Goal: Information Seeking & Learning: Learn about a topic

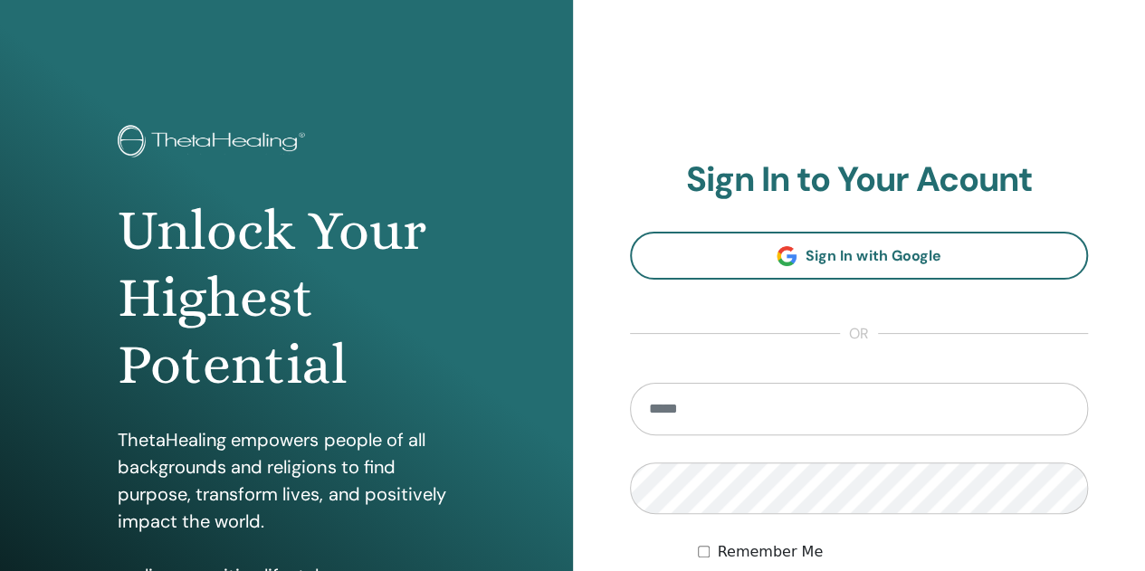
scroll to position [91, 0]
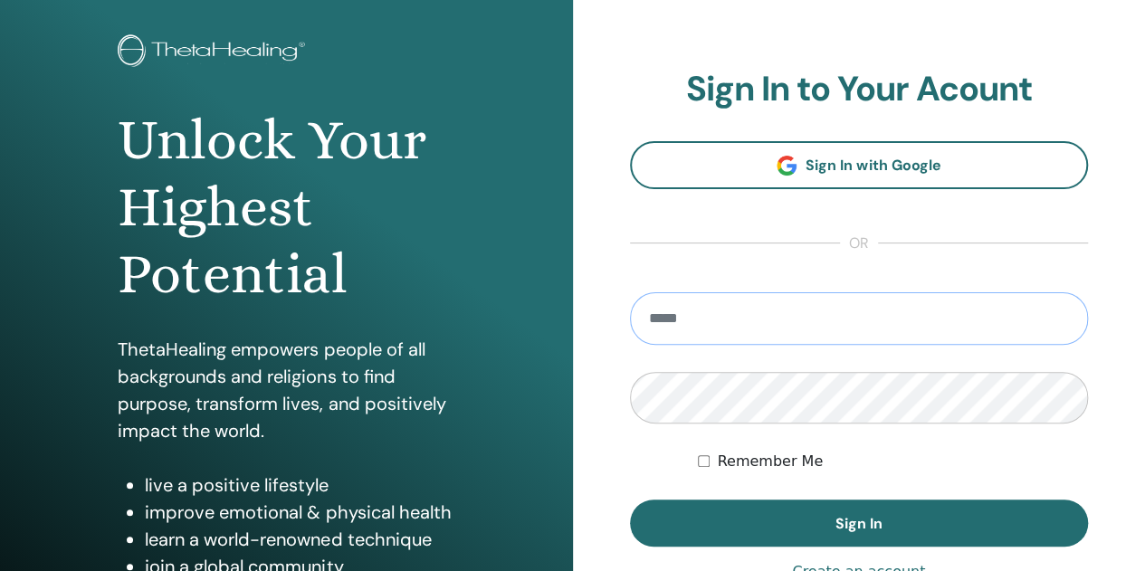
type input "**********"
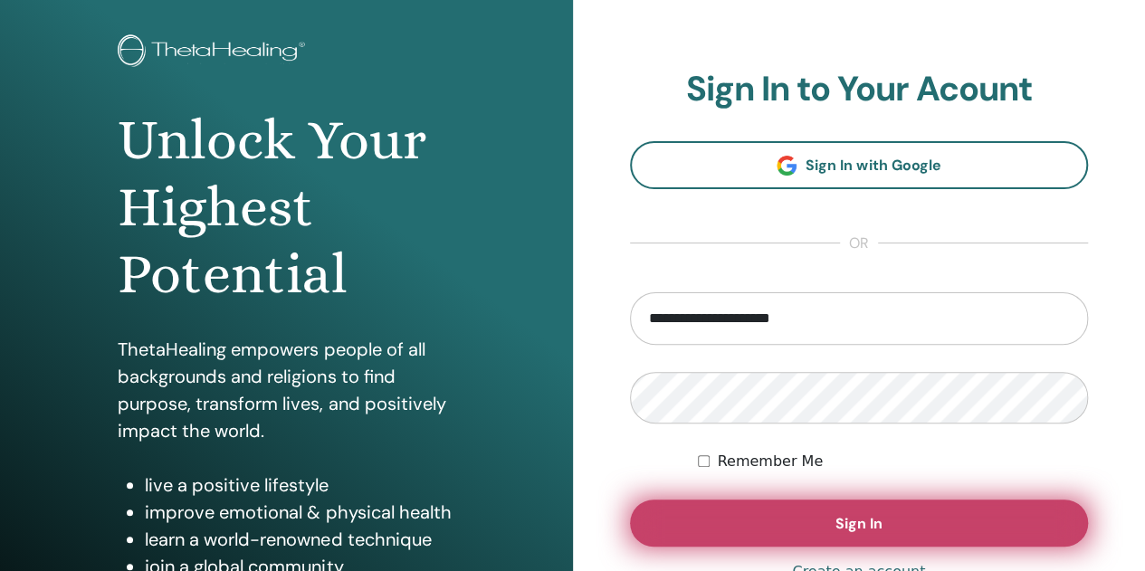
click at [786, 507] on button "Sign In" at bounding box center [859, 523] width 459 height 47
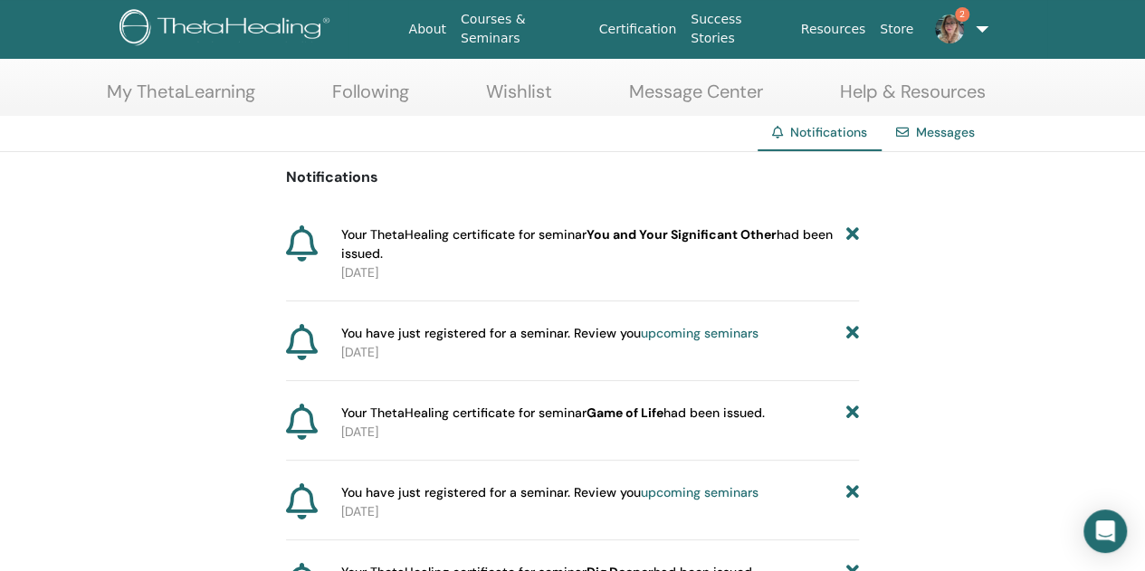
scroll to position [47, 0]
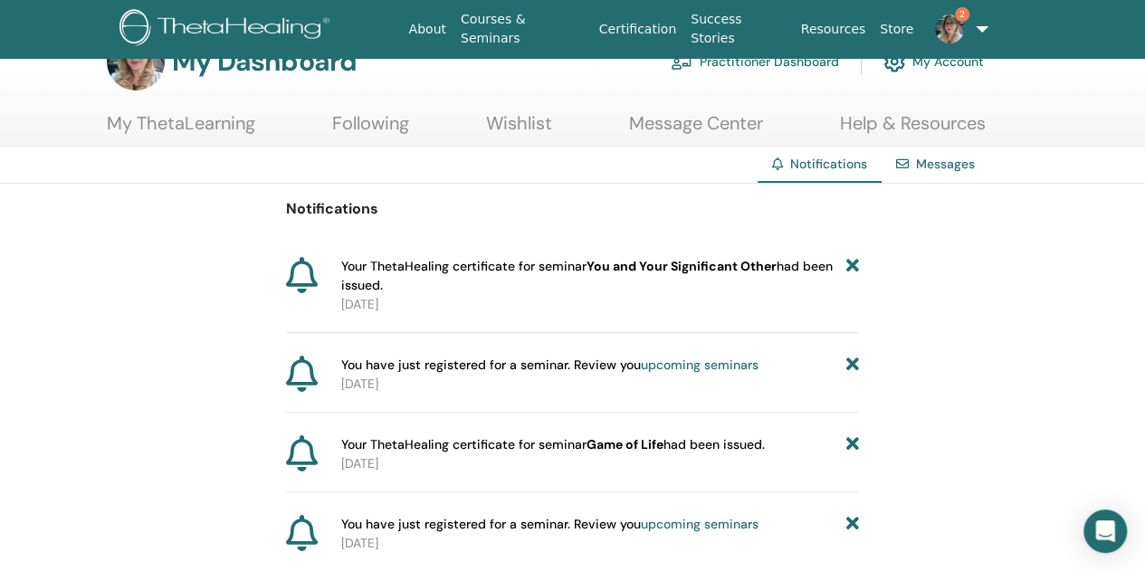
click at [197, 117] on link "My ThetaLearning" at bounding box center [181, 129] width 148 height 35
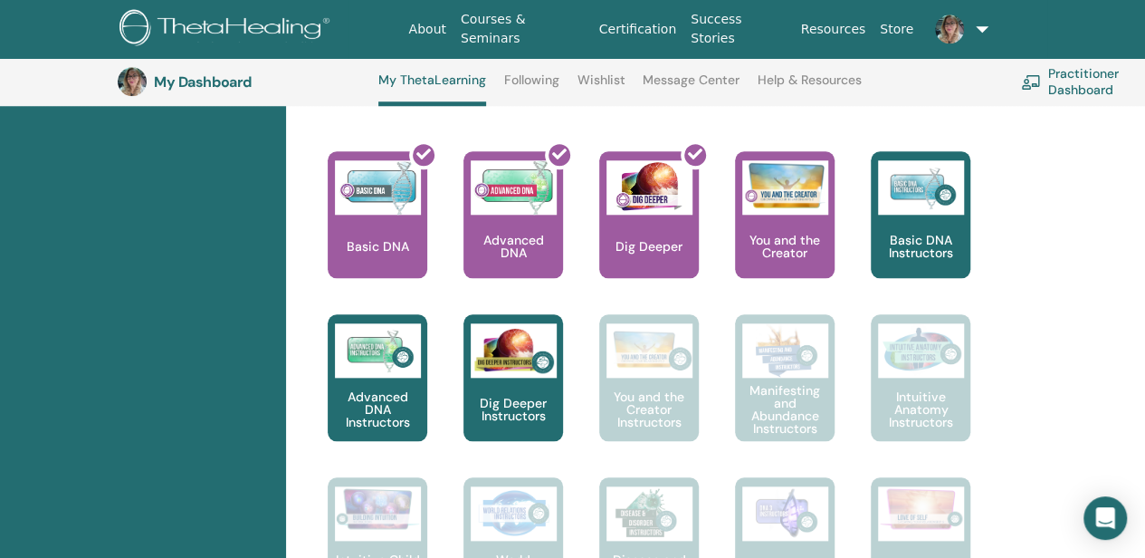
scroll to position [138, 0]
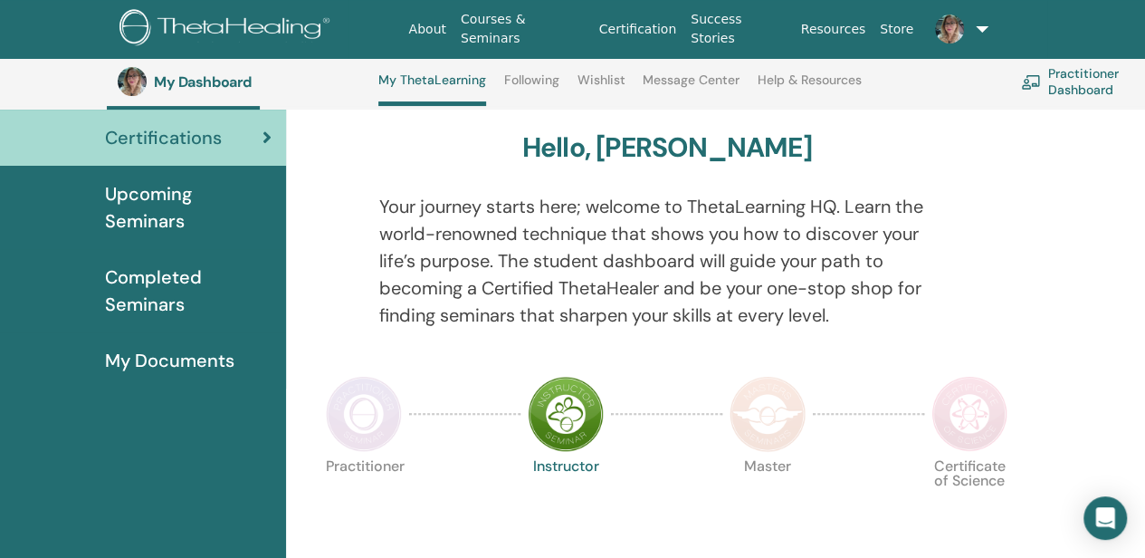
click at [352, 423] on img at bounding box center [364, 414] width 76 height 76
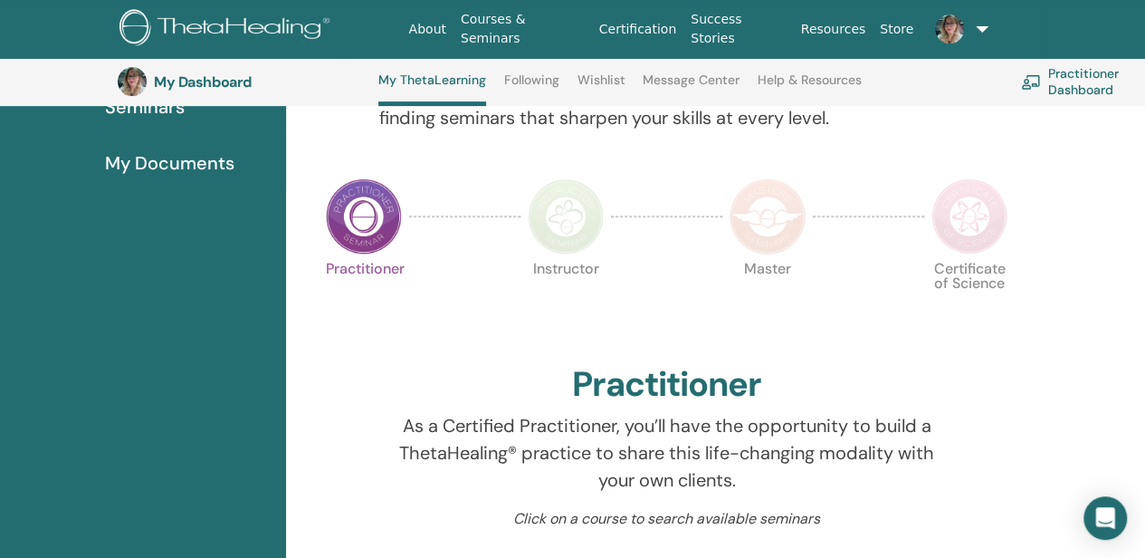
scroll to position [319, 0]
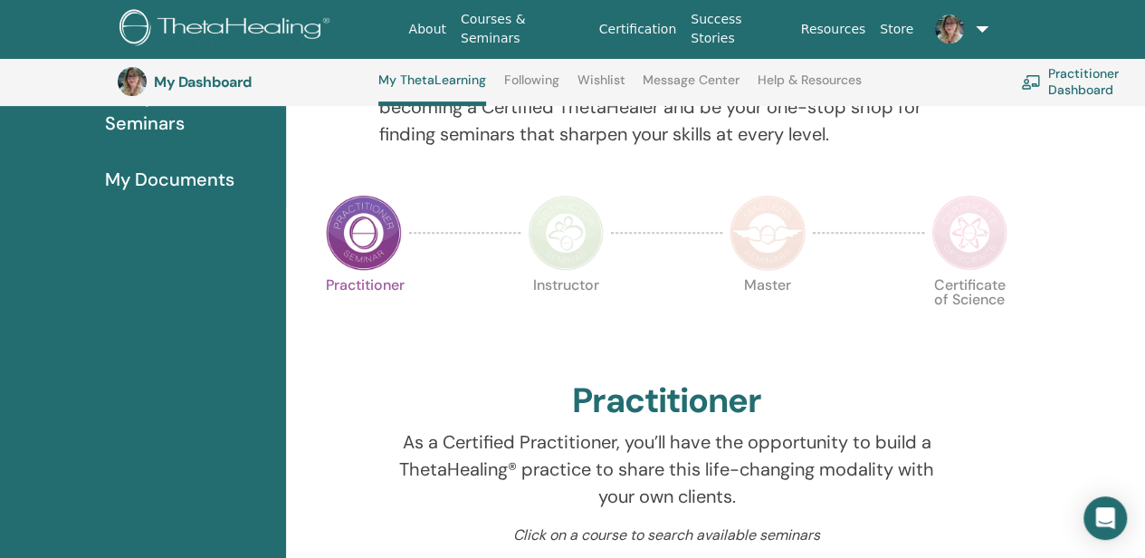
click at [572, 230] on img at bounding box center [566, 233] width 76 height 76
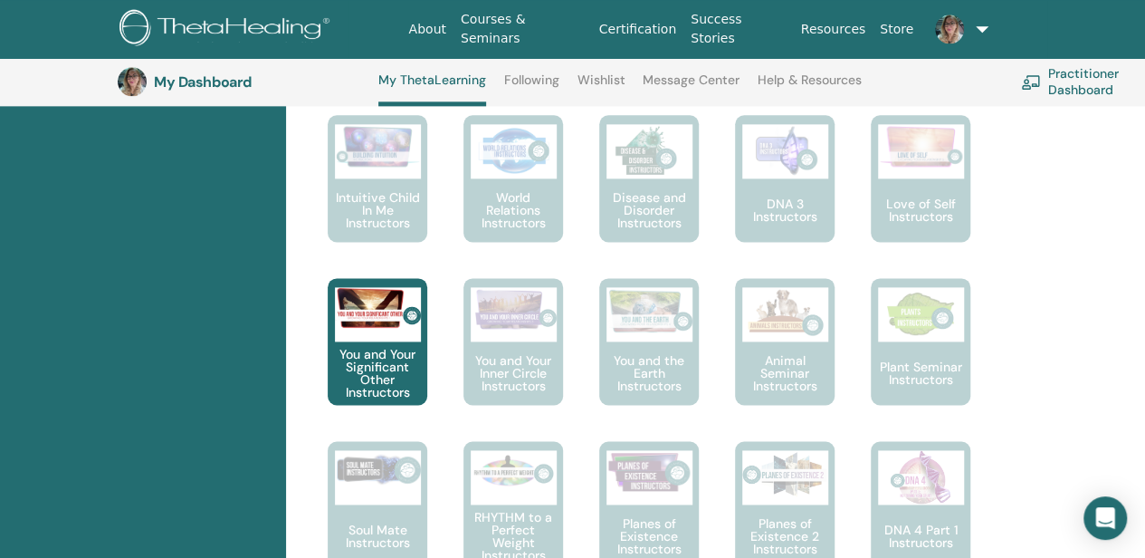
scroll to position [771, 0]
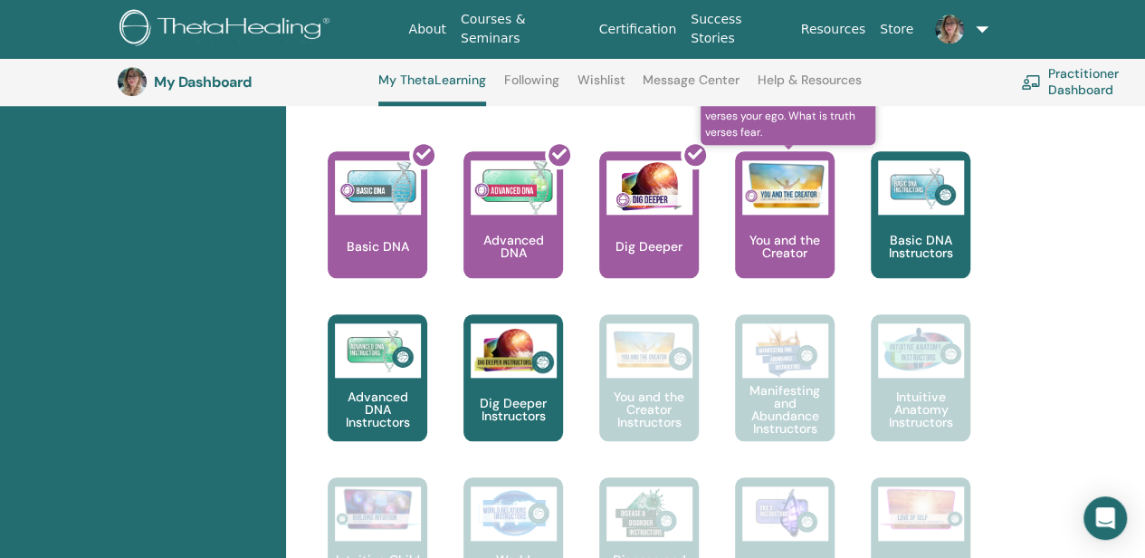
click at [786, 211] on div at bounding box center [785, 187] width 86 height 54
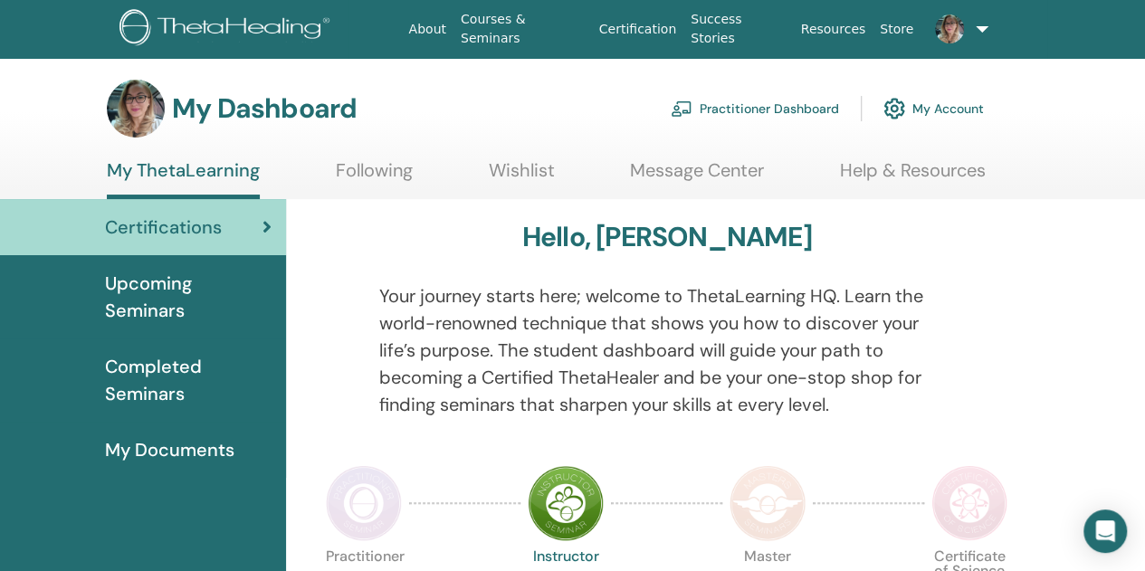
click at [147, 371] on span "Completed Seminars" at bounding box center [188, 380] width 167 height 54
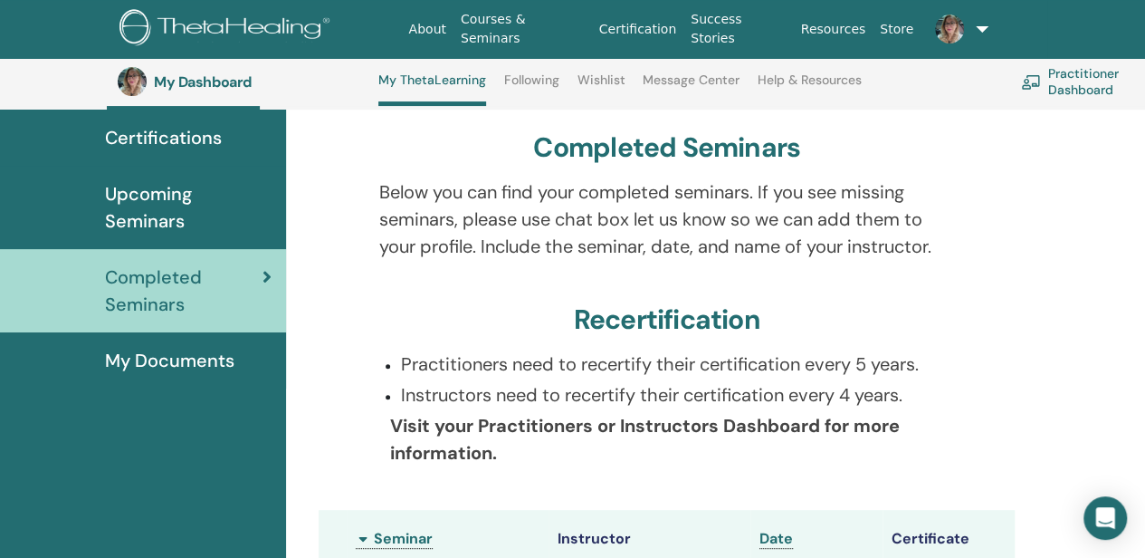
scroll to position [319, 0]
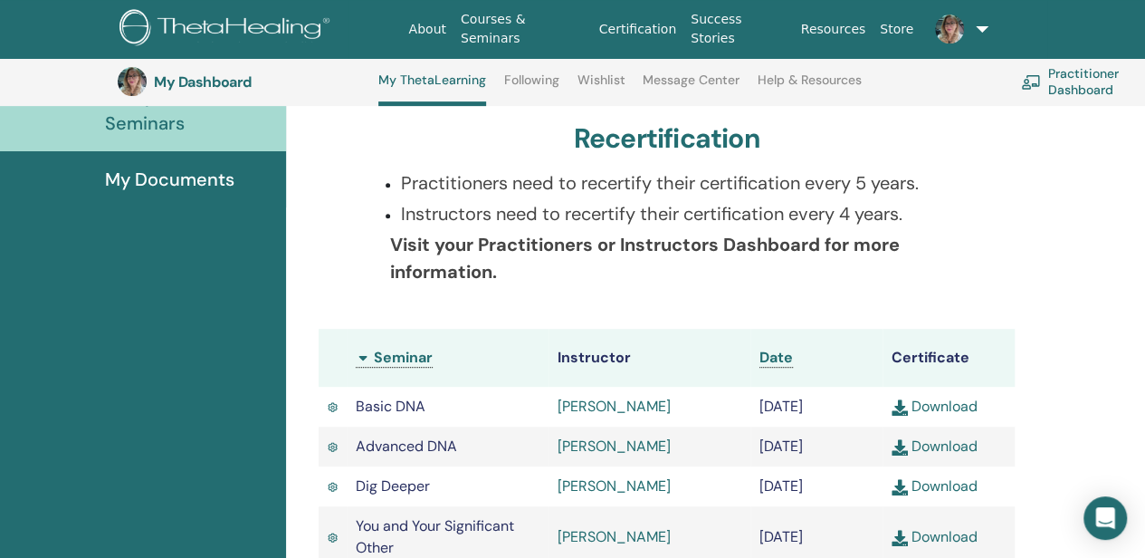
click at [195, 180] on span "My Documents" at bounding box center [169, 179] width 129 height 27
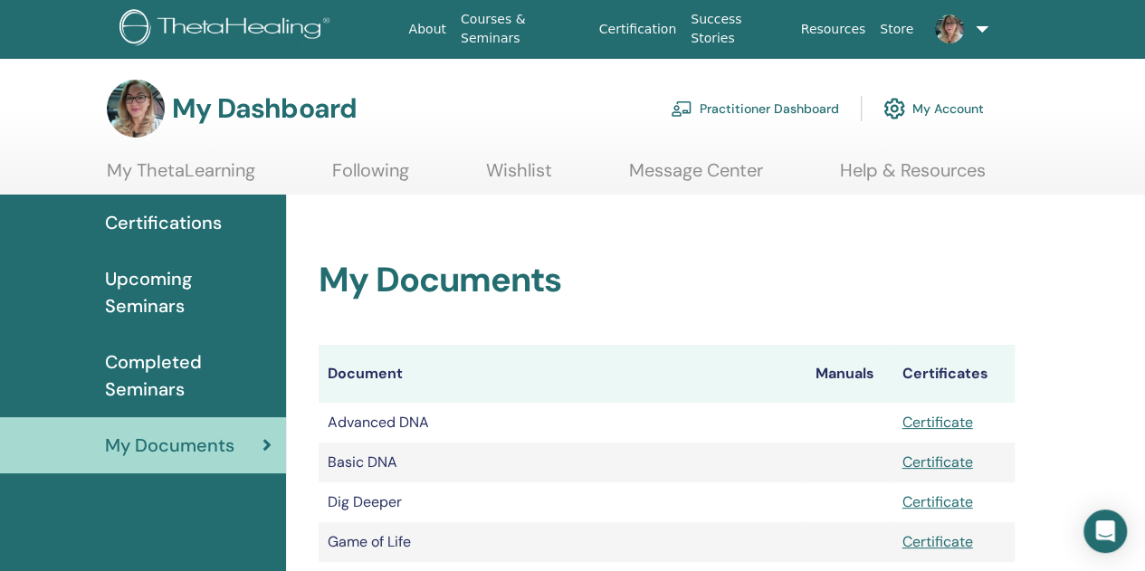
click at [547, 27] on link "Courses & Seminars" at bounding box center [522, 29] width 138 height 52
